Goal: Task Accomplishment & Management: Manage account settings

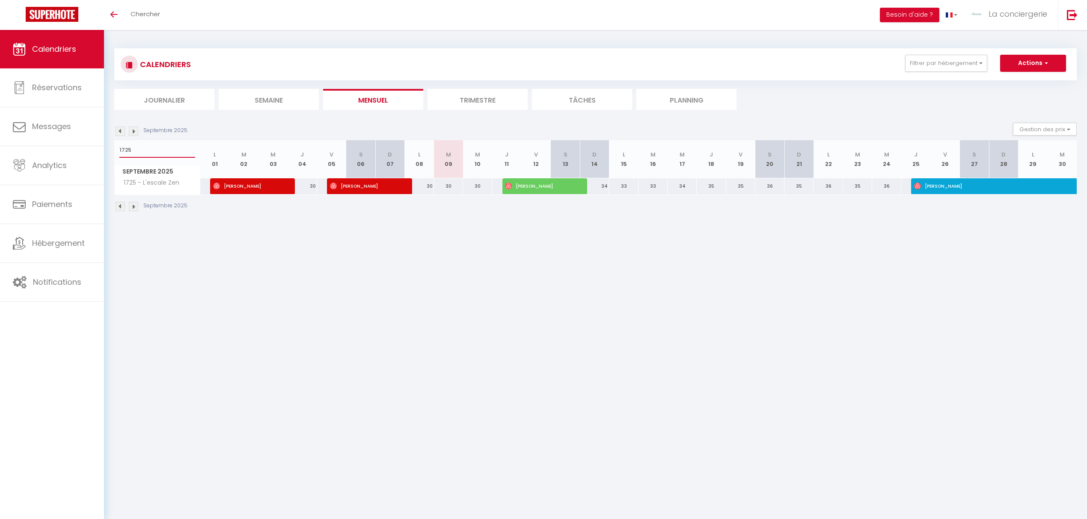
click at [52, 45] on span "Calendriers" at bounding box center [54, 49] width 44 height 11
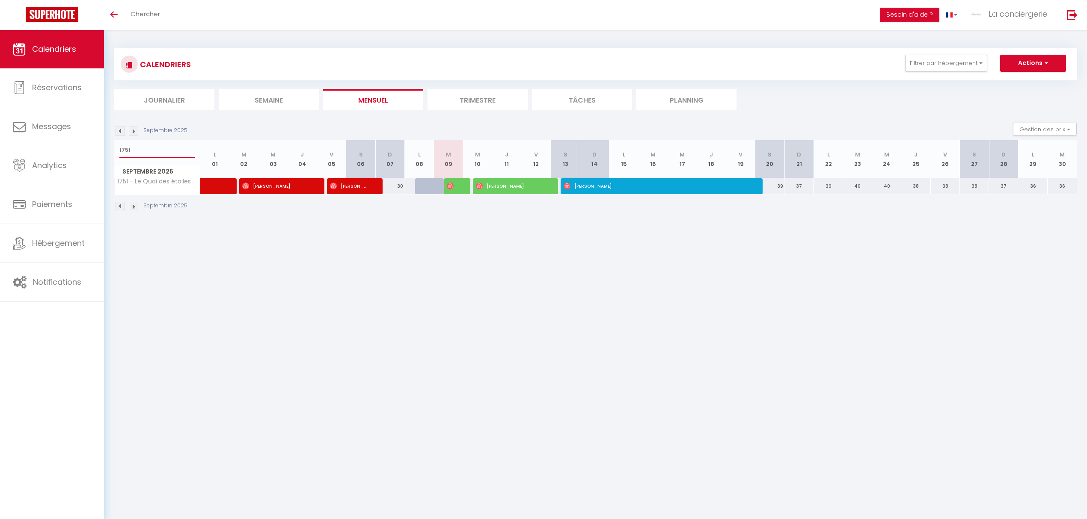
type input "1751"
click at [457, 187] on div at bounding box center [458, 186] width 29 height 16
click at [459, 186] on div at bounding box center [458, 186] width 29 height 16
click at [502, 192] on span "[PERSON_NAME]" at bounding box center [510, 186] width 68 height 16
select select "OK"
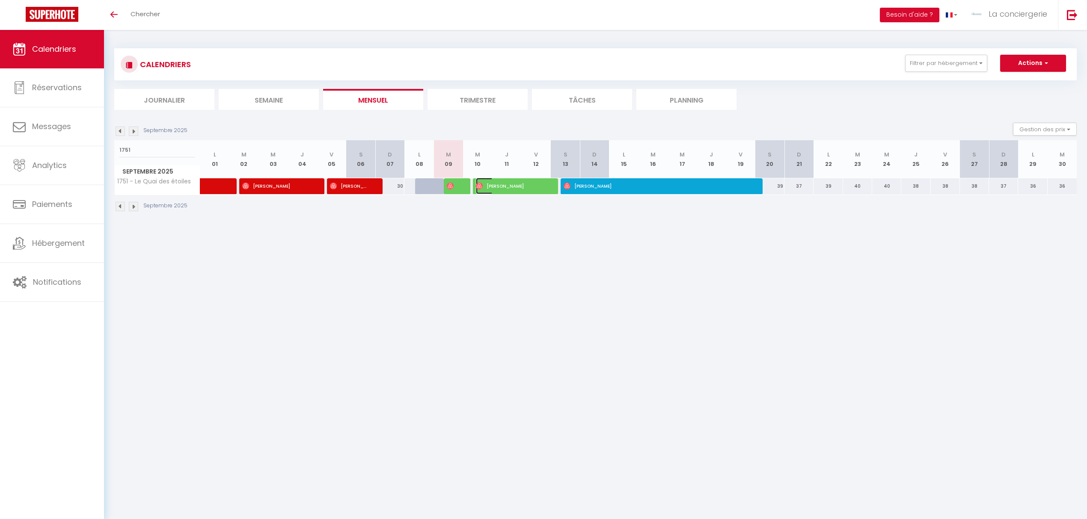
select select "OK"
select select "0"
select select "1"
select select
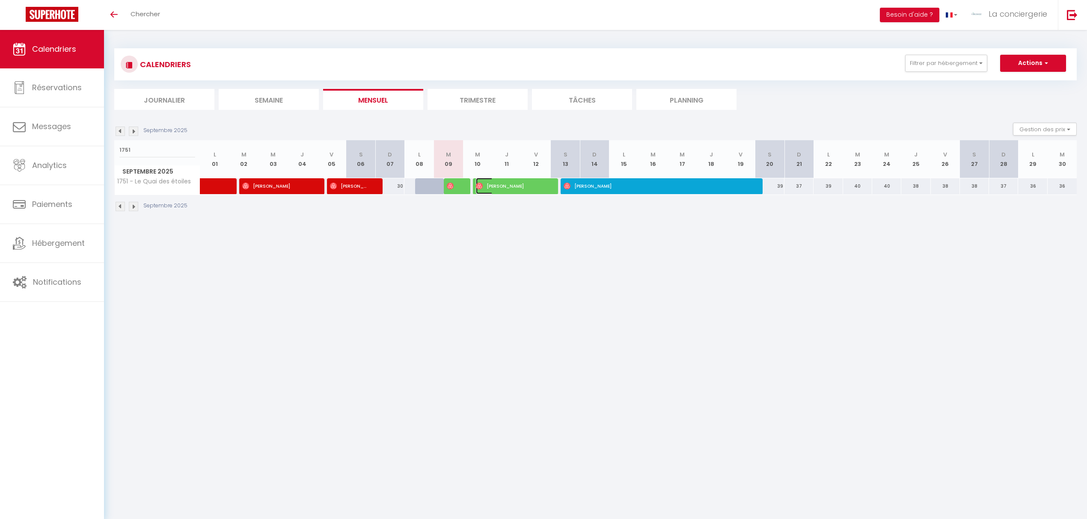
select select
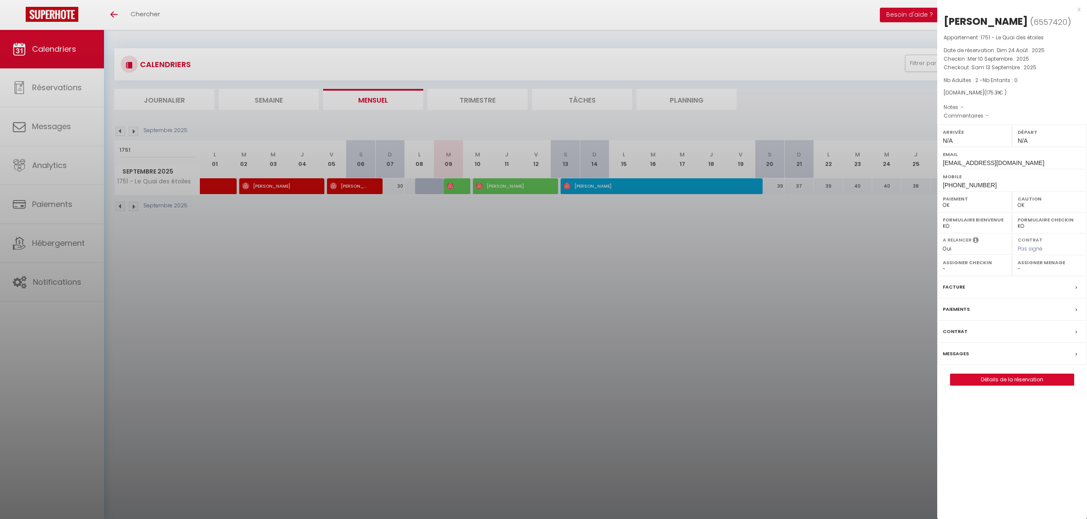
click at [457, 190] on div at bounding box center [543, 259] width 1087 height 519
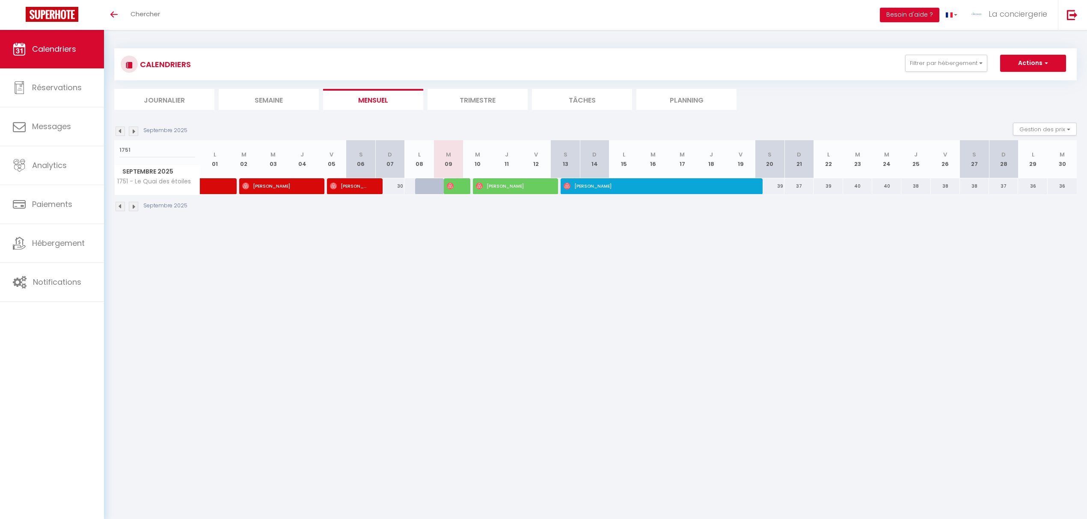
click at [456, 187] on div at bounding box center [458, 186] width 29 height 16
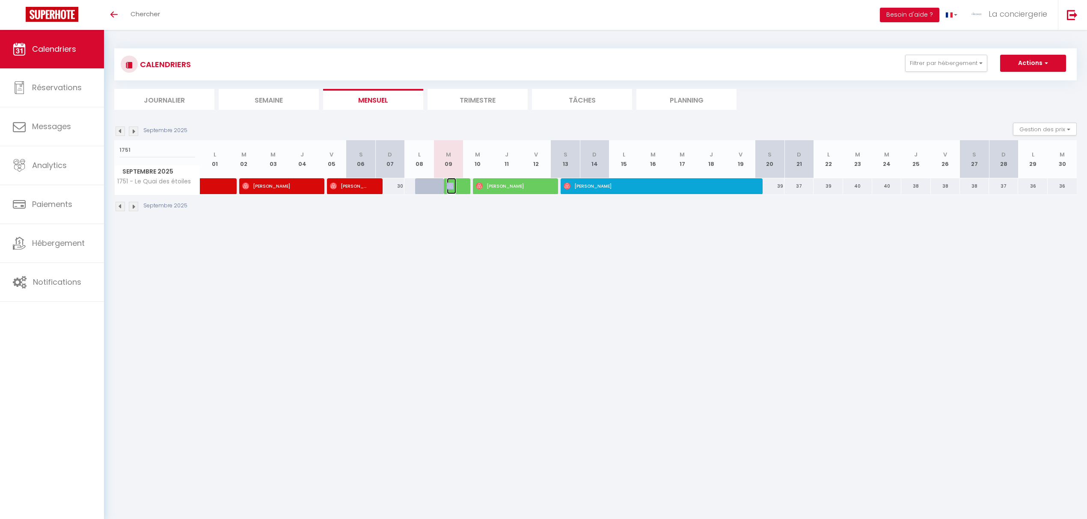
click at [455, 187] on span "[PERSON_NAME]" at bounding box center [452, 186] width 10 height 16
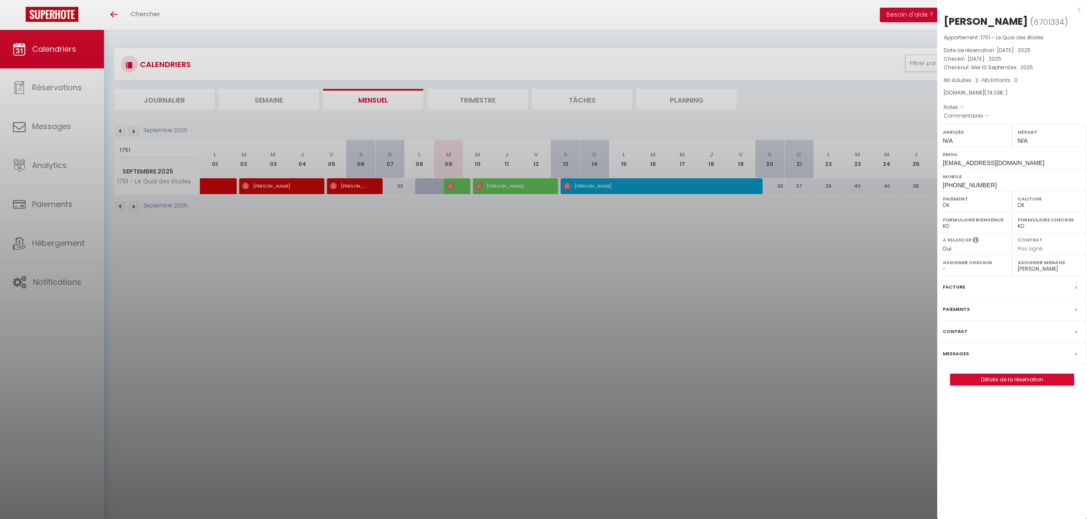
drag, startPoint x: 513, startPoint y: 293, endPoint x: 504, endPoint y: 289, distance: 10.2
click at [512, 293] on div at bounding box center [543, 259] width 1087 height 519
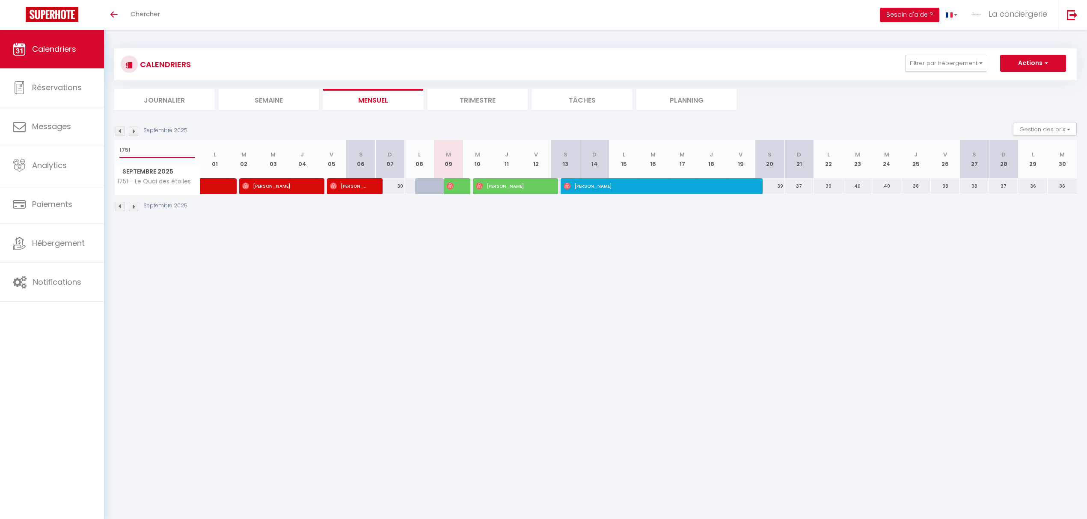
click at [134, 149] on input "1751" at bounding box center [157, 149] width 76 height 15
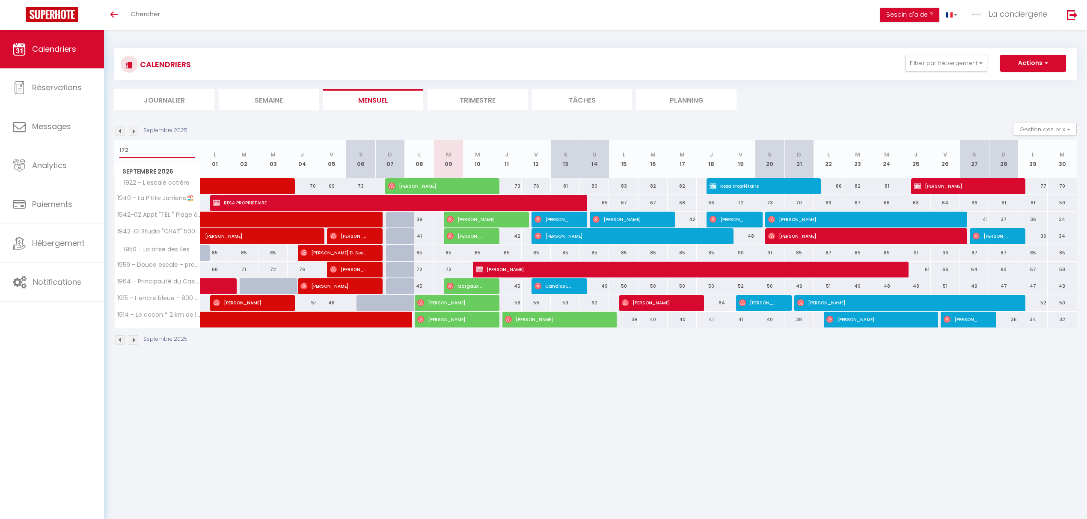
type input "1725"
